Goal: Transaction & Acquisition: Purchase product/service

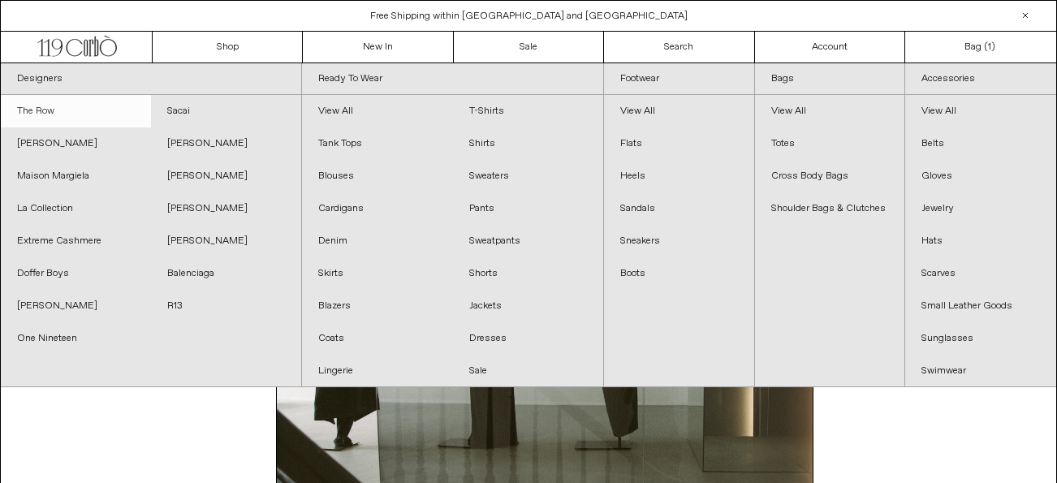
click at [55, 107] on link "The Row" at bounding box center [76, 111] width 150 height 32
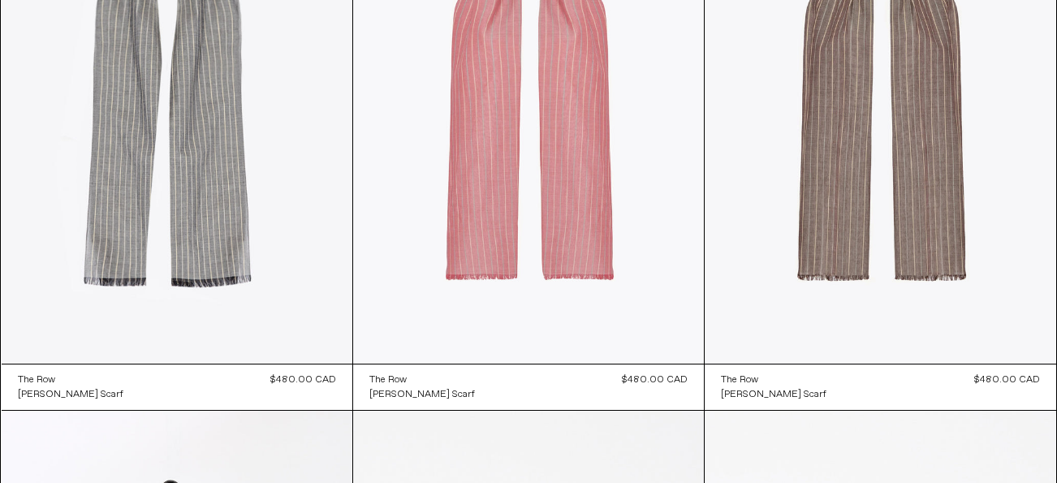
scroll to position [10584, 0]
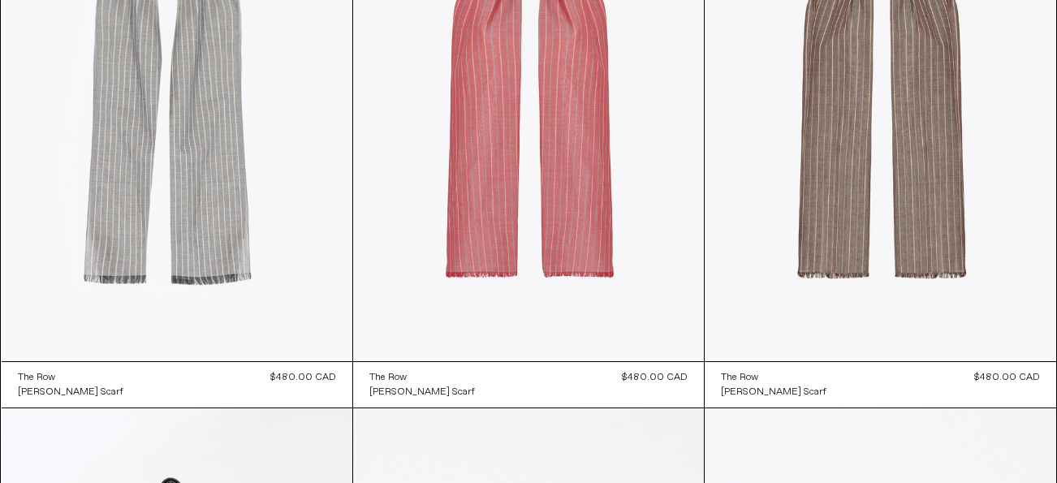
click at [300, 192] on at bounding box center [177, 97] width 351 height 526
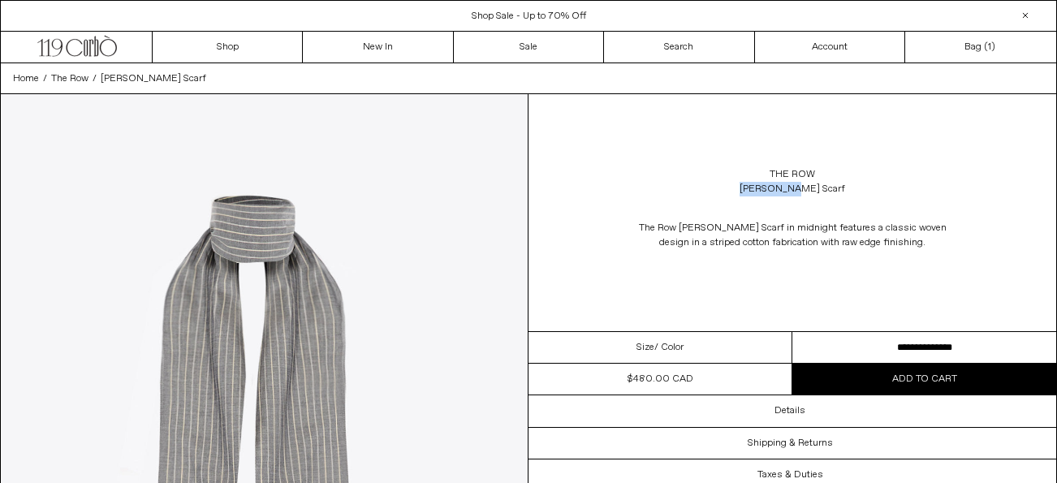
drag, startPoint x: 828, startPoint y: 188, endPoint x: 701, endPoint y: 188, distance: 126.6
click at [702, 188] on div "The Row Guel Scarf" at bounding box center [792, 181] width 528 height 45
copy div "Guel Scarf"
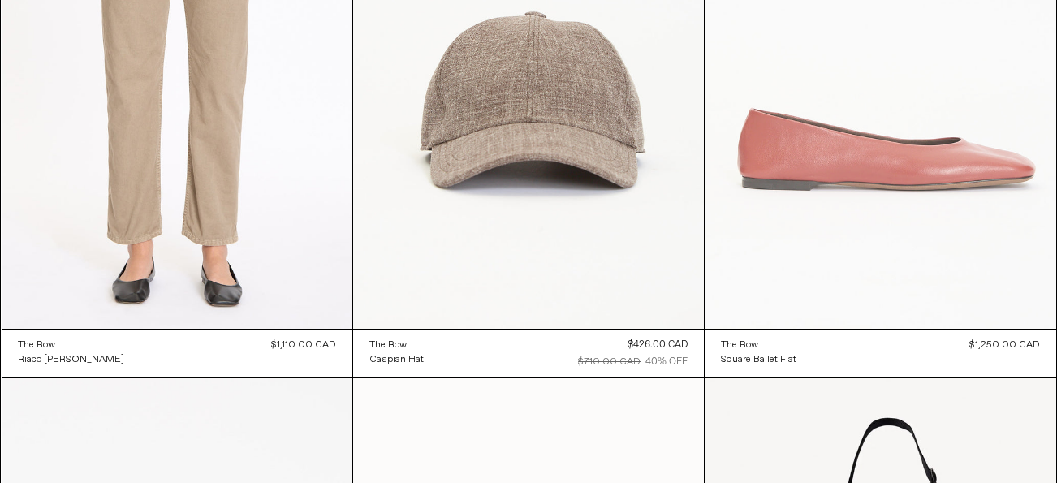
scroll to position [13484, 0]
click at [852, 209] on at bounding box center [880, 65] width 351 height 527
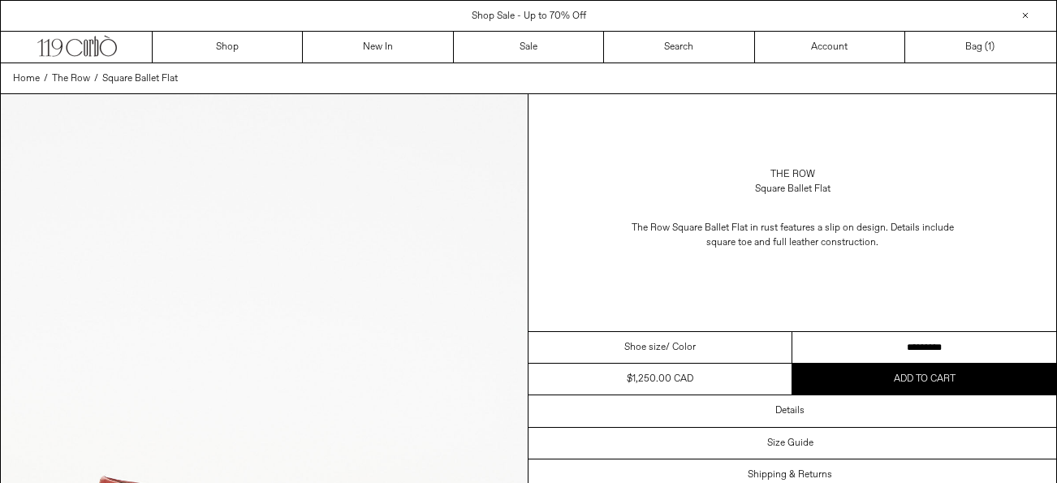
click at [933, 347] on select "**********" at bounding box center [924, 348] width 264 height 32
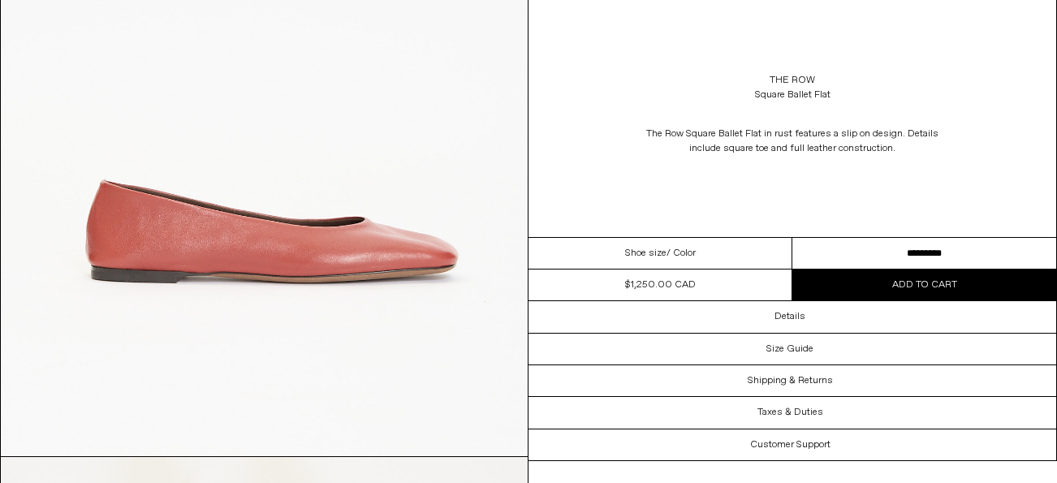
scroll to position [293, 0]
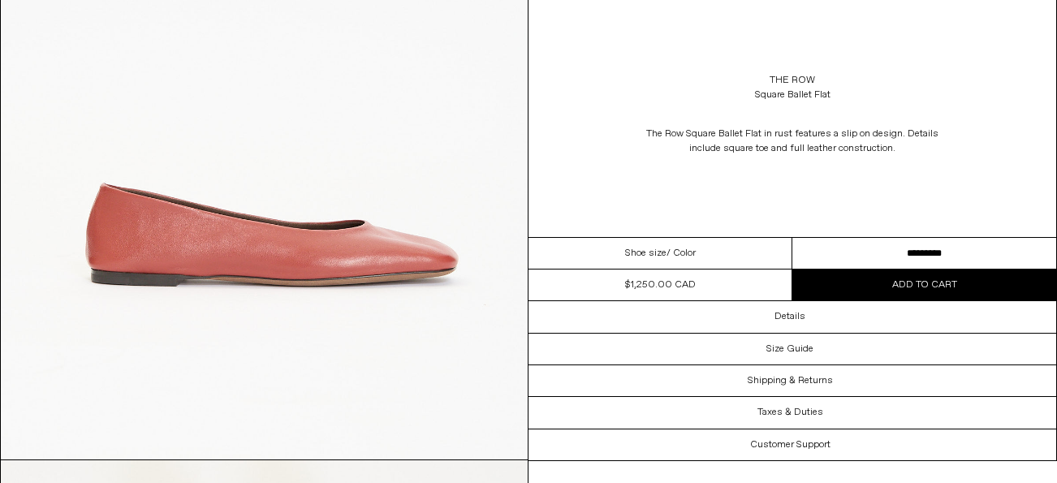
click at [960, 242] on select "**********" at bounding box center [924, 254] width 264 height 32
click at [800, 79] on link "The Row" at bounding box center [792, 80] width 45 height 15
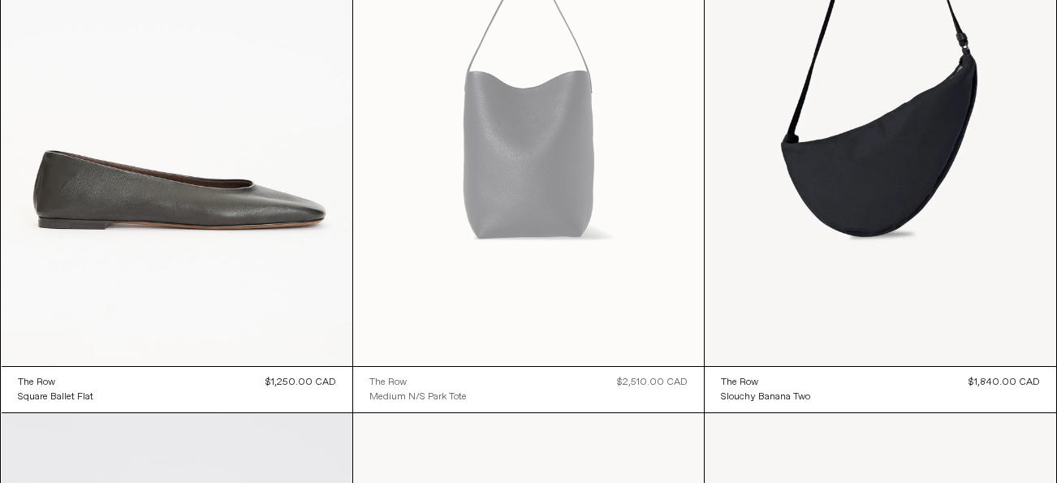
scroll to position [14070, 0]
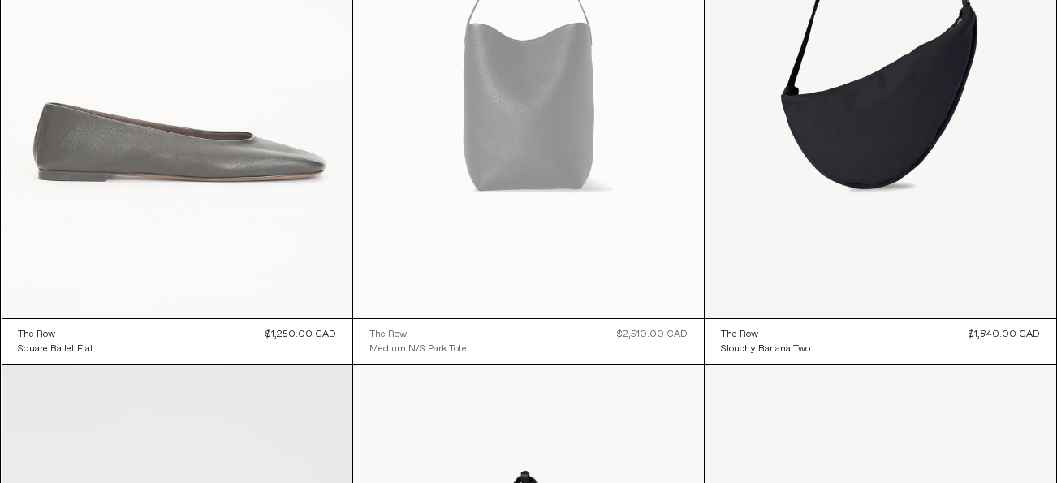
click at [210, 213] on at bounding box center [177, 54] width 351 height 526
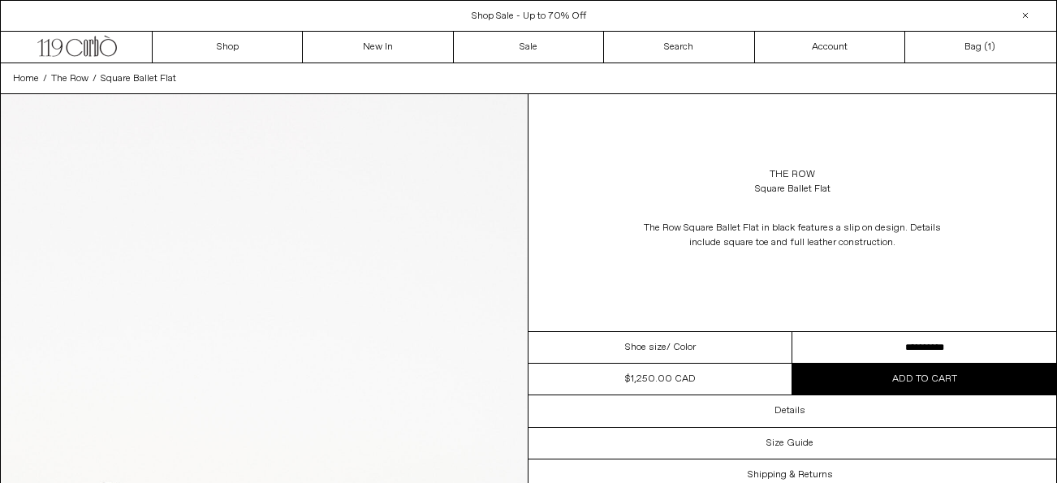
click at [979, 351] on select "**********" at bounding box center [924, 348] width 264 height 32
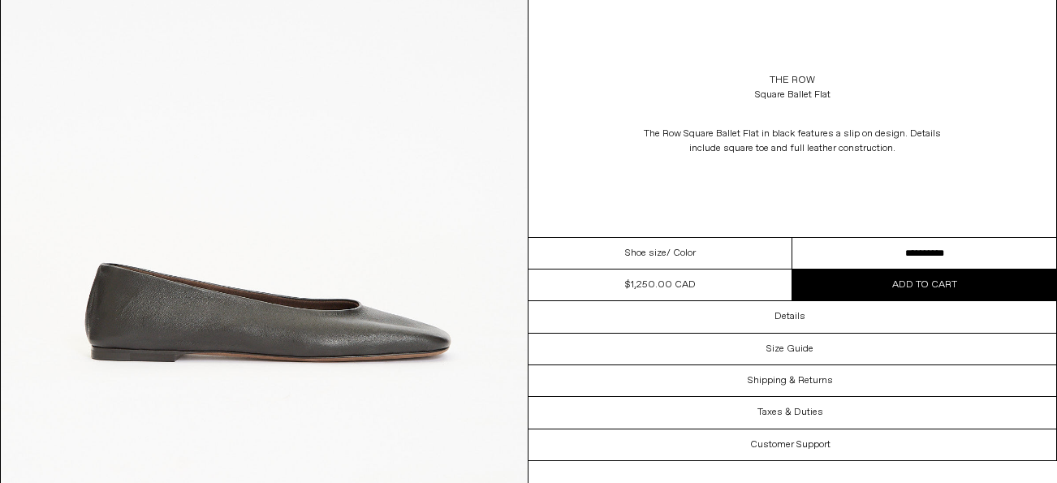
scroll to position [202, 0]
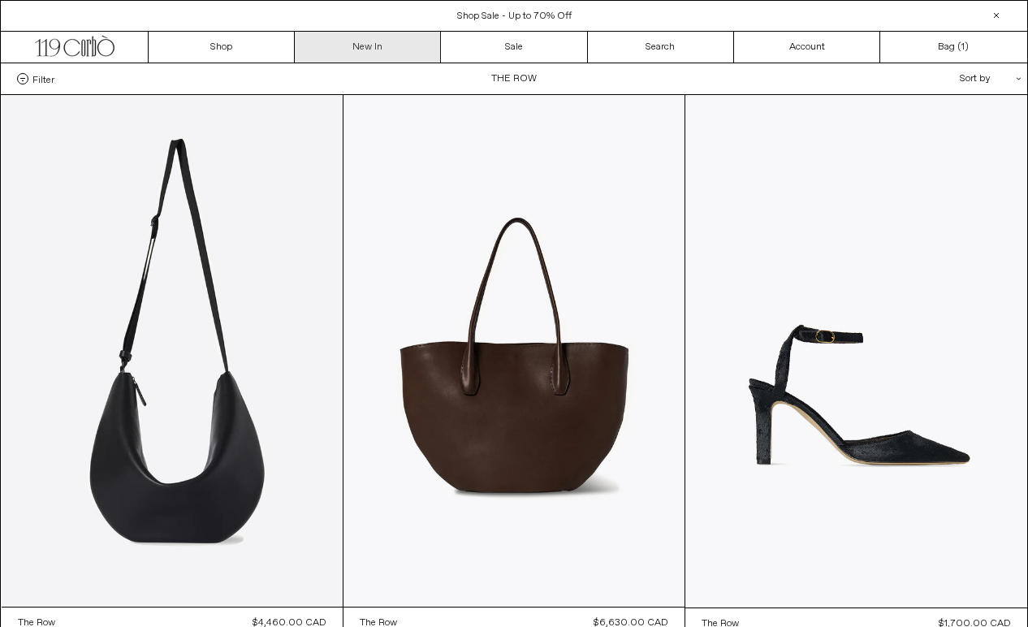
click at [359, 54] on link "New In" at bounding box center [368, 47] width 146 height 31
click at [384, 49] on link "New In" at bounding box center [368, 47] width 146 height 31
click at [382, 52] on link "New In" at bounding box center [368, 47] width 146 height 31
click at [391, 49] on link "New In" at bounding box center [368, 47] width 146 height 31
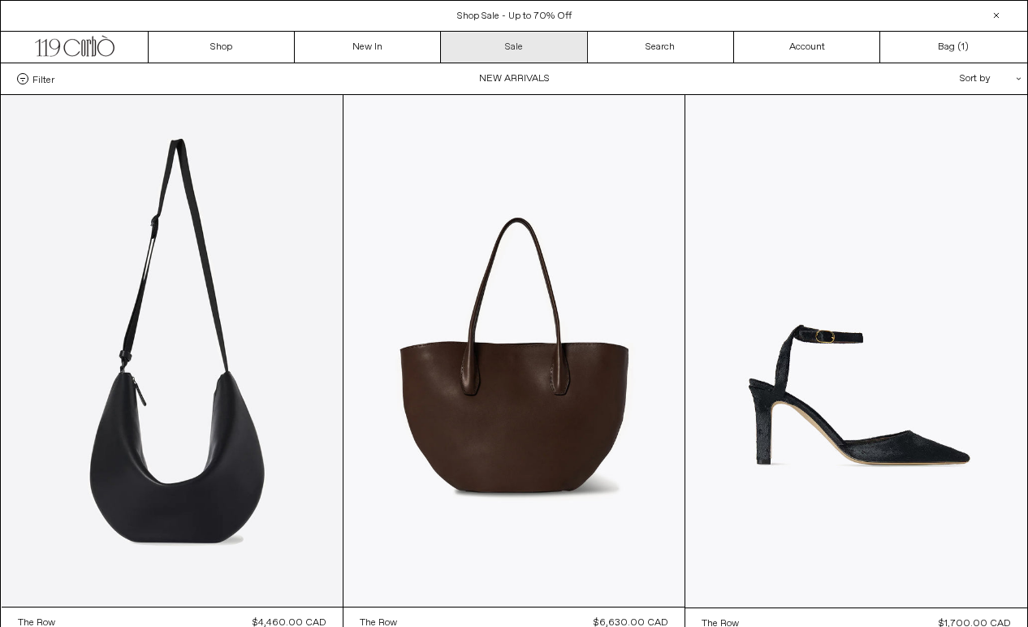
click at [521, 42] on link "Sale" at bounding box center [514, 47] width 146 height 31
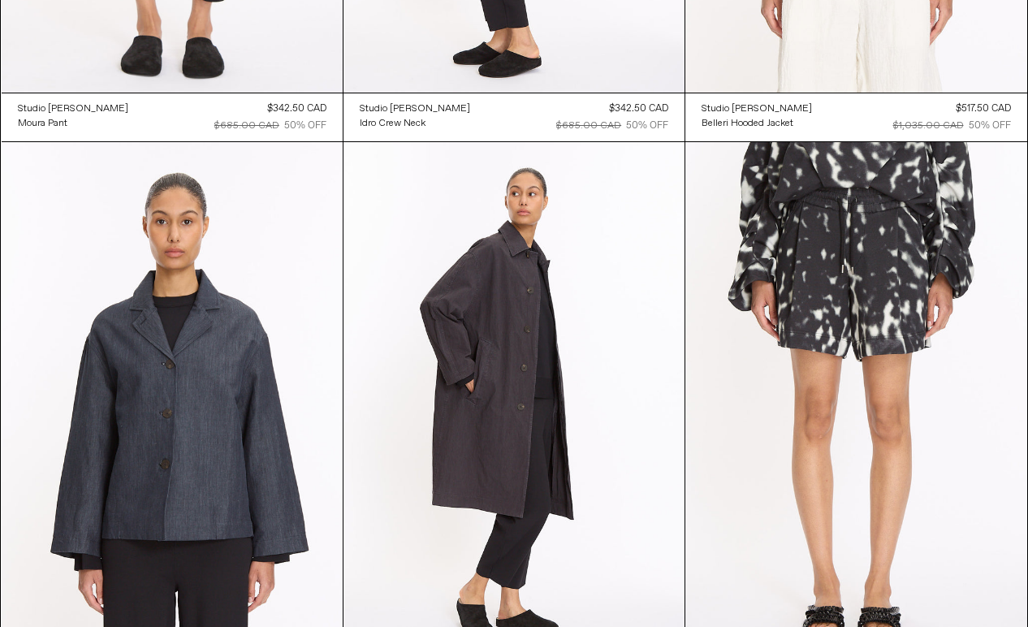
scroll to position [4447, 0]
